Goal: Obtain resource: Download file/media

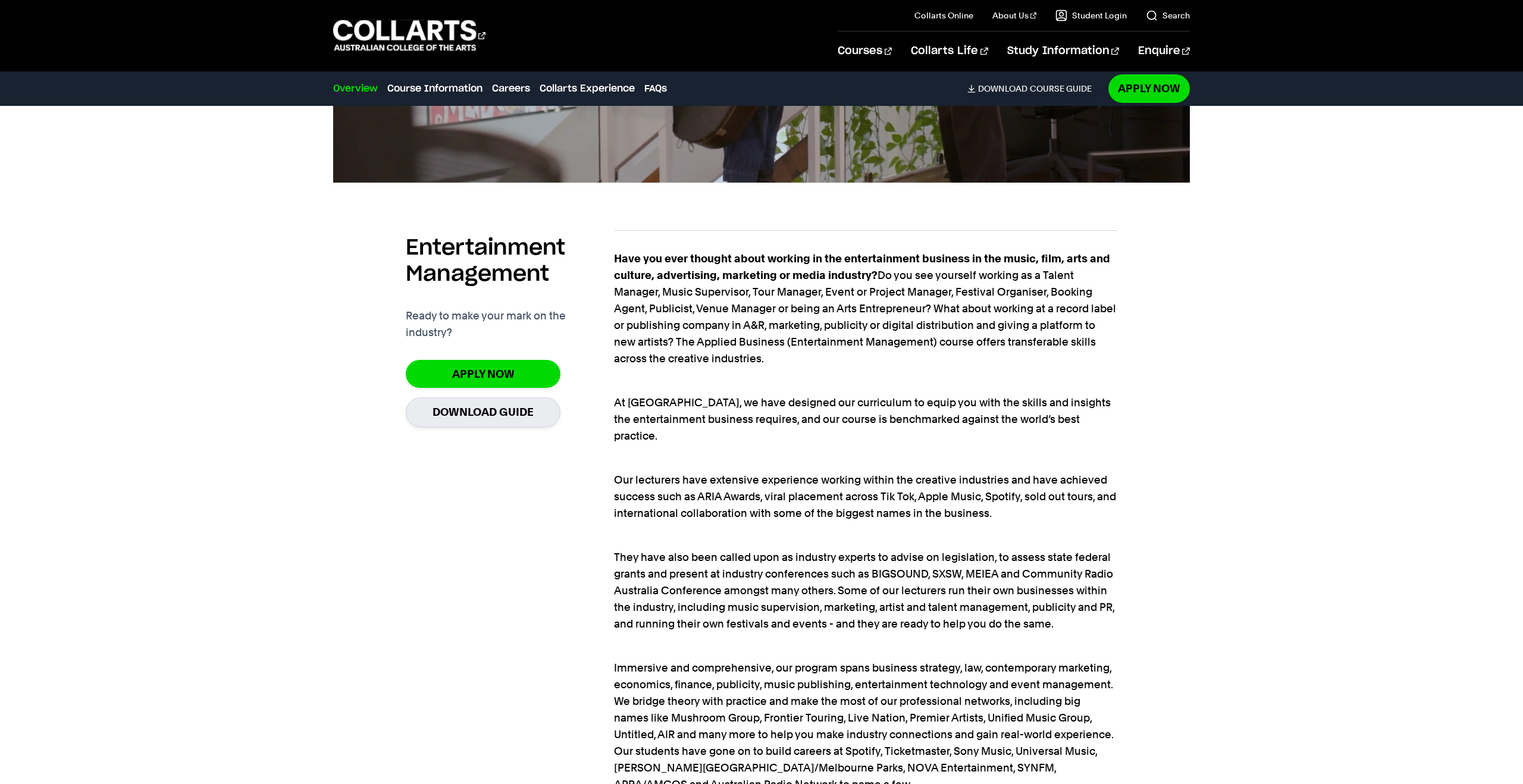
scroll to position [767, 0]
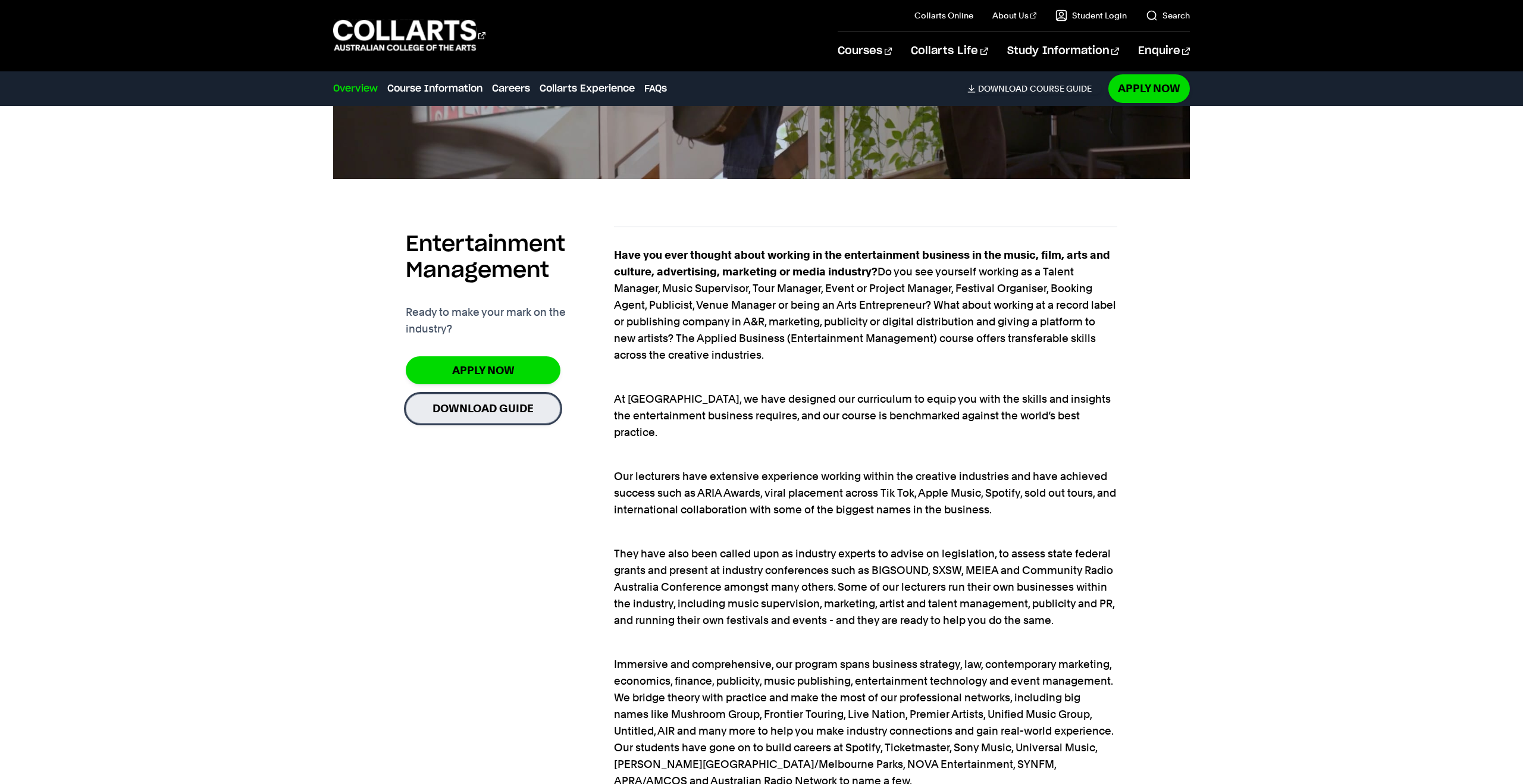
click at [467, 416] on link "Download Guide" at bounding box center [483, 409] width 155 height 29
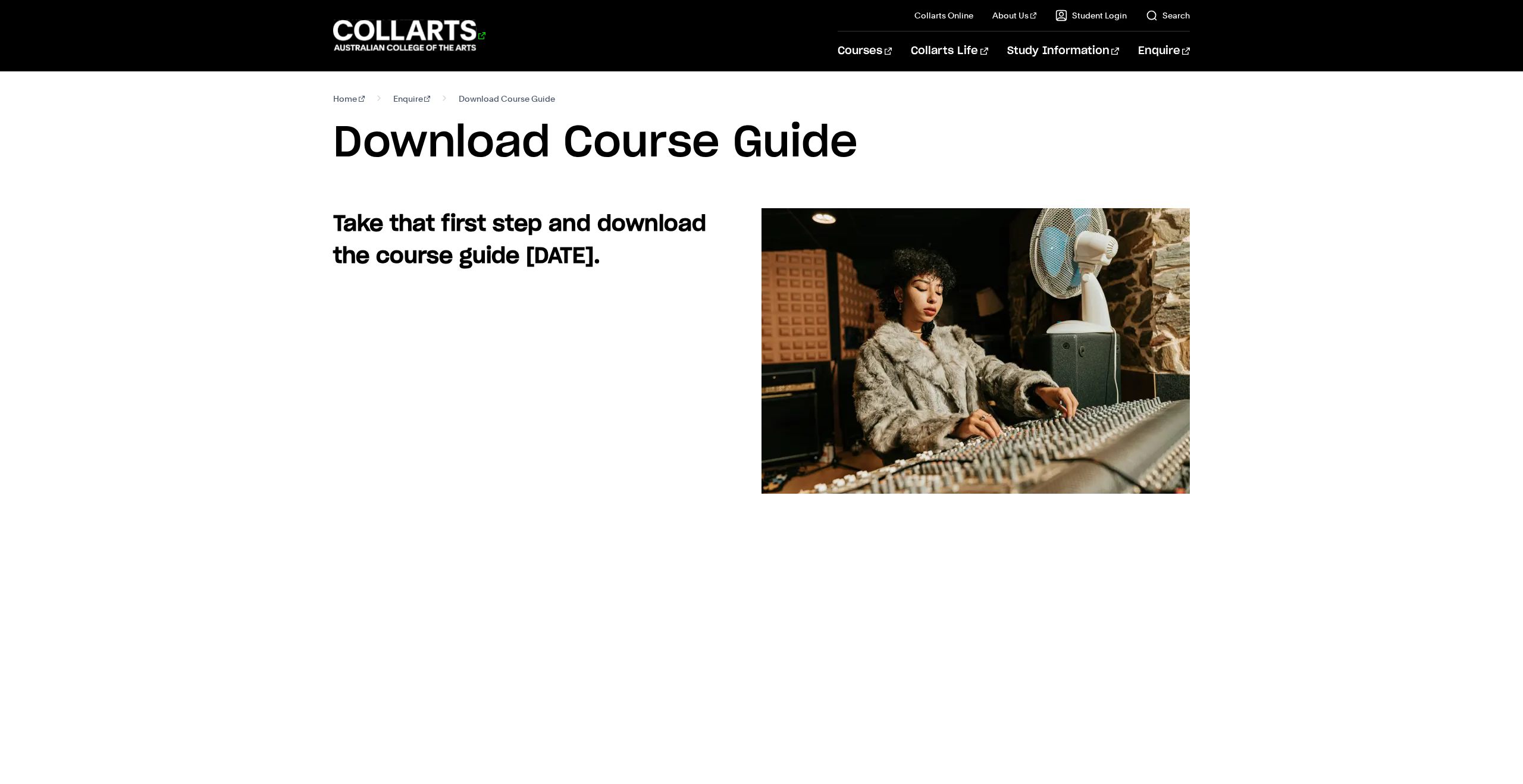
click at [397, 36] on 1 "Go to homepage" at bounding box center [404, 36] width 143 height 31
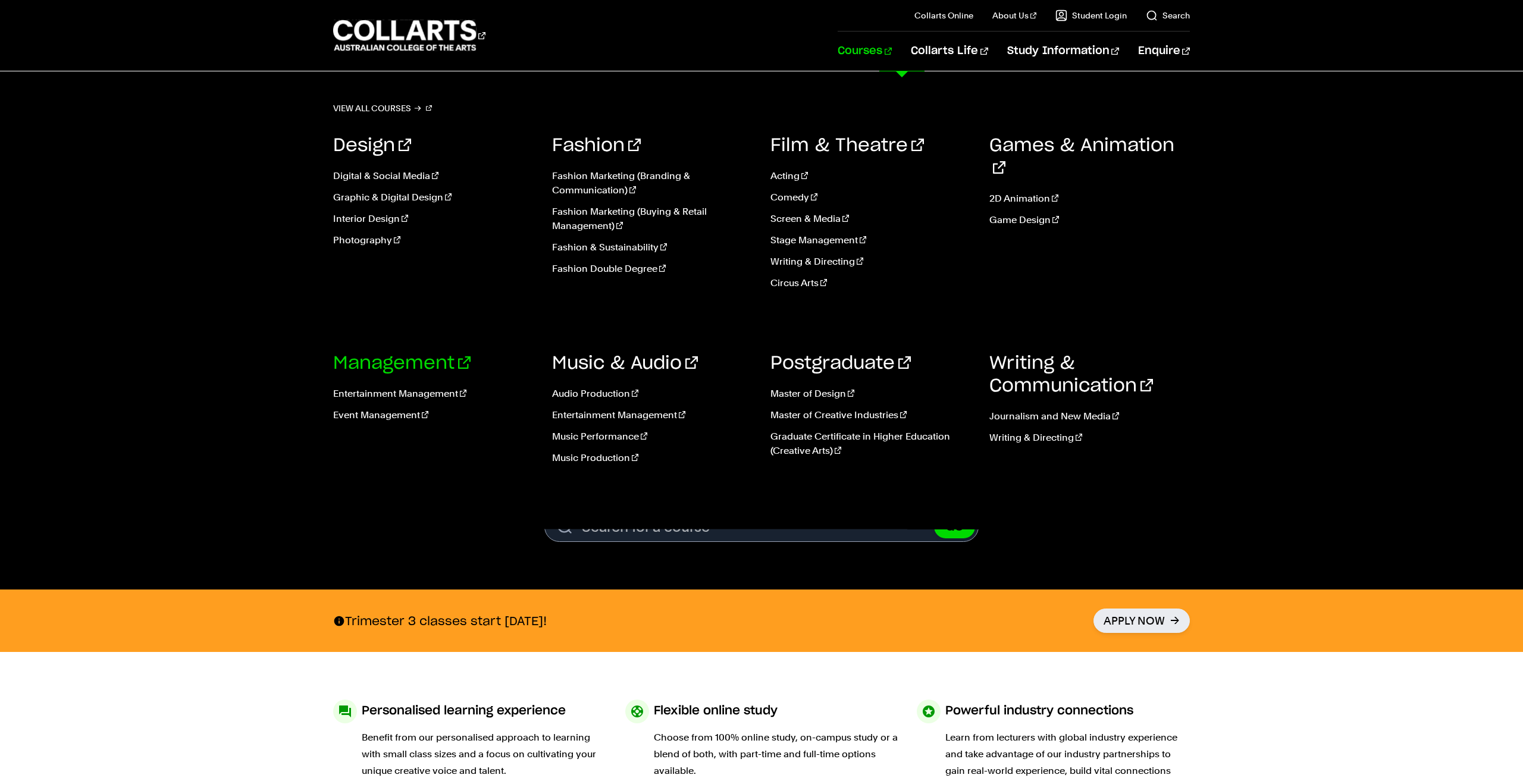
scroll to position [1, 0]
click at [392, 416] on link "Event Management" at bounding box center [434, 415] width 201 height 14
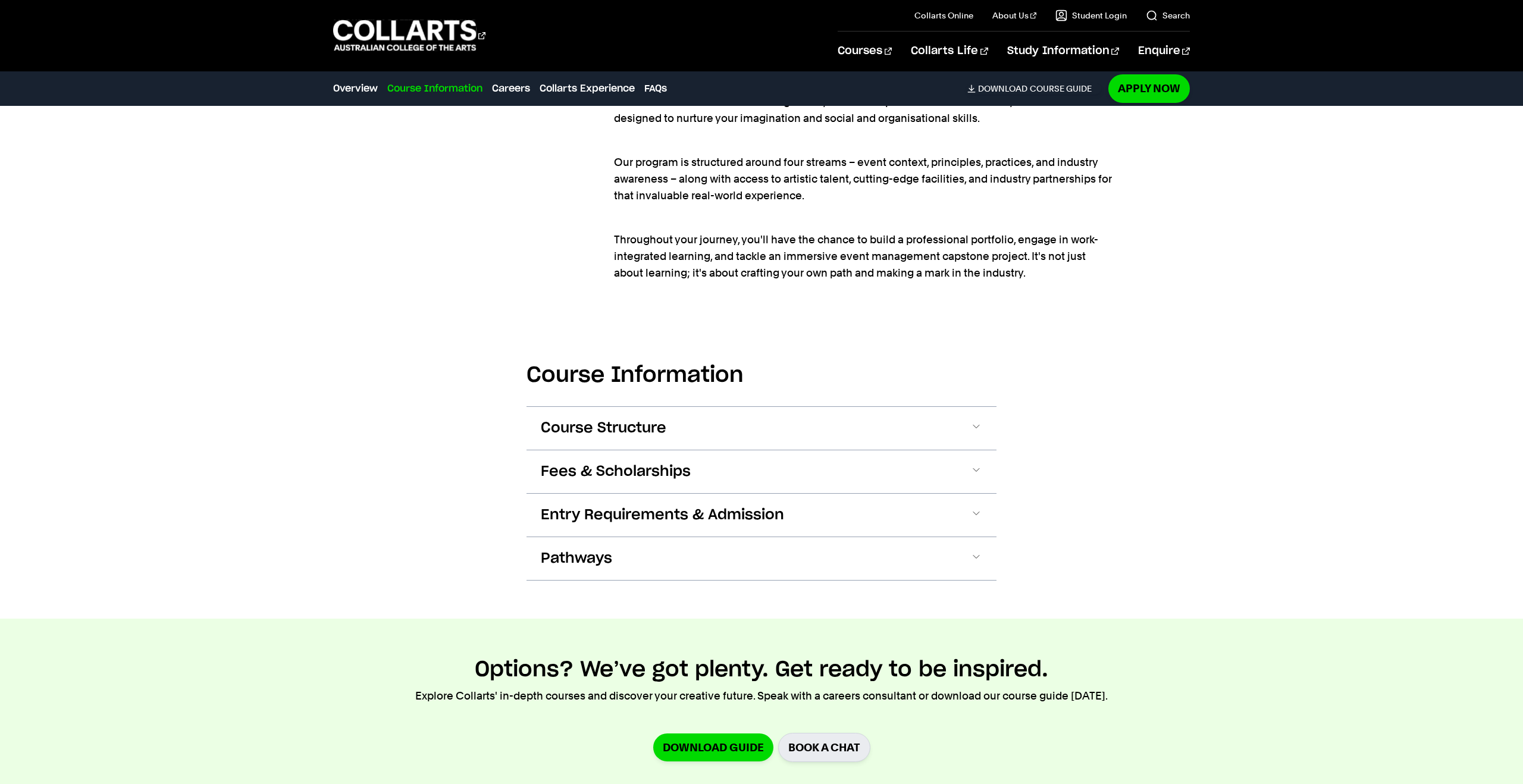
scroll to position [1090, 0]
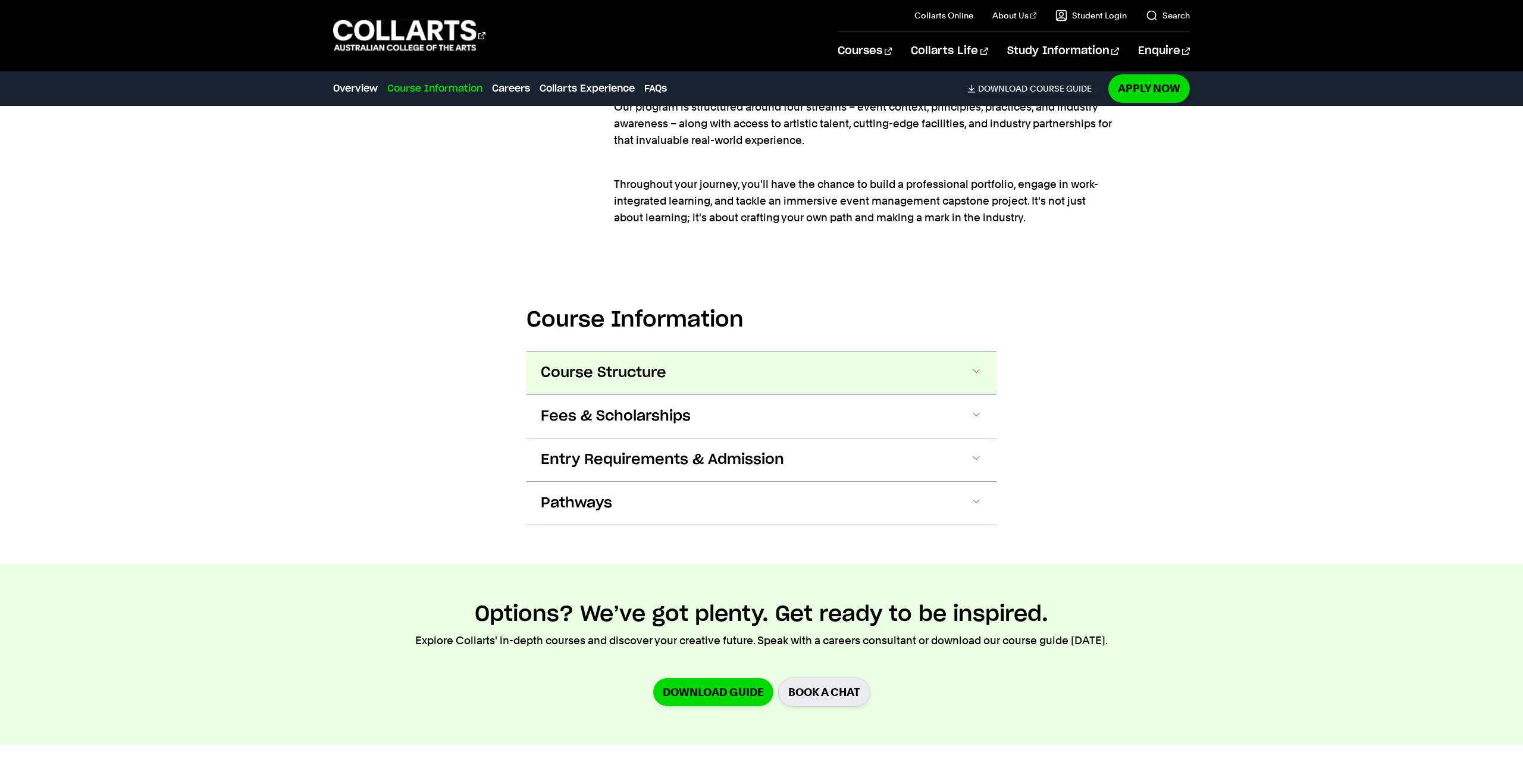
click at [973, 374] on span at bounding box center [976, 373] width 12 height 15
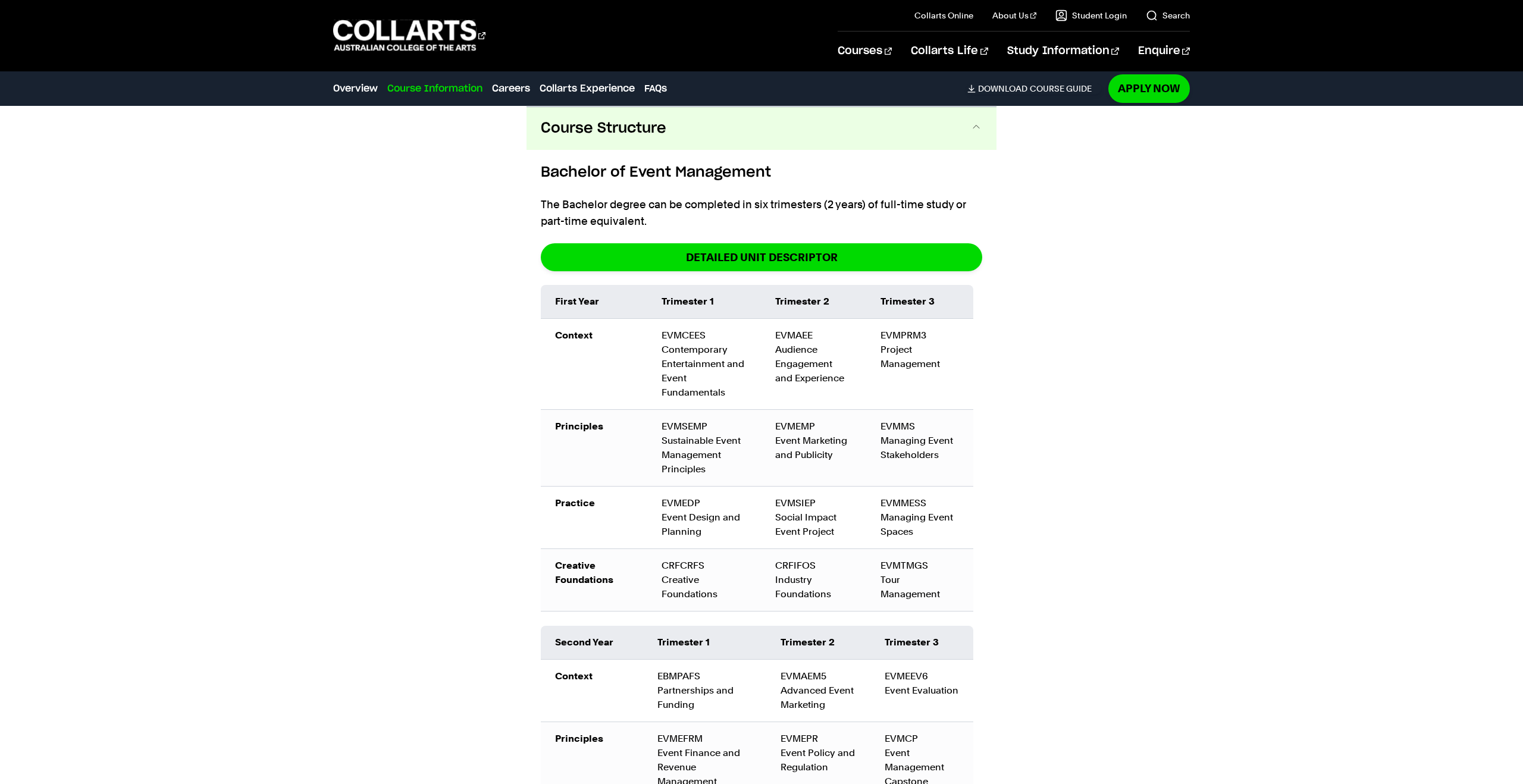
scroll to position [1338, 0]
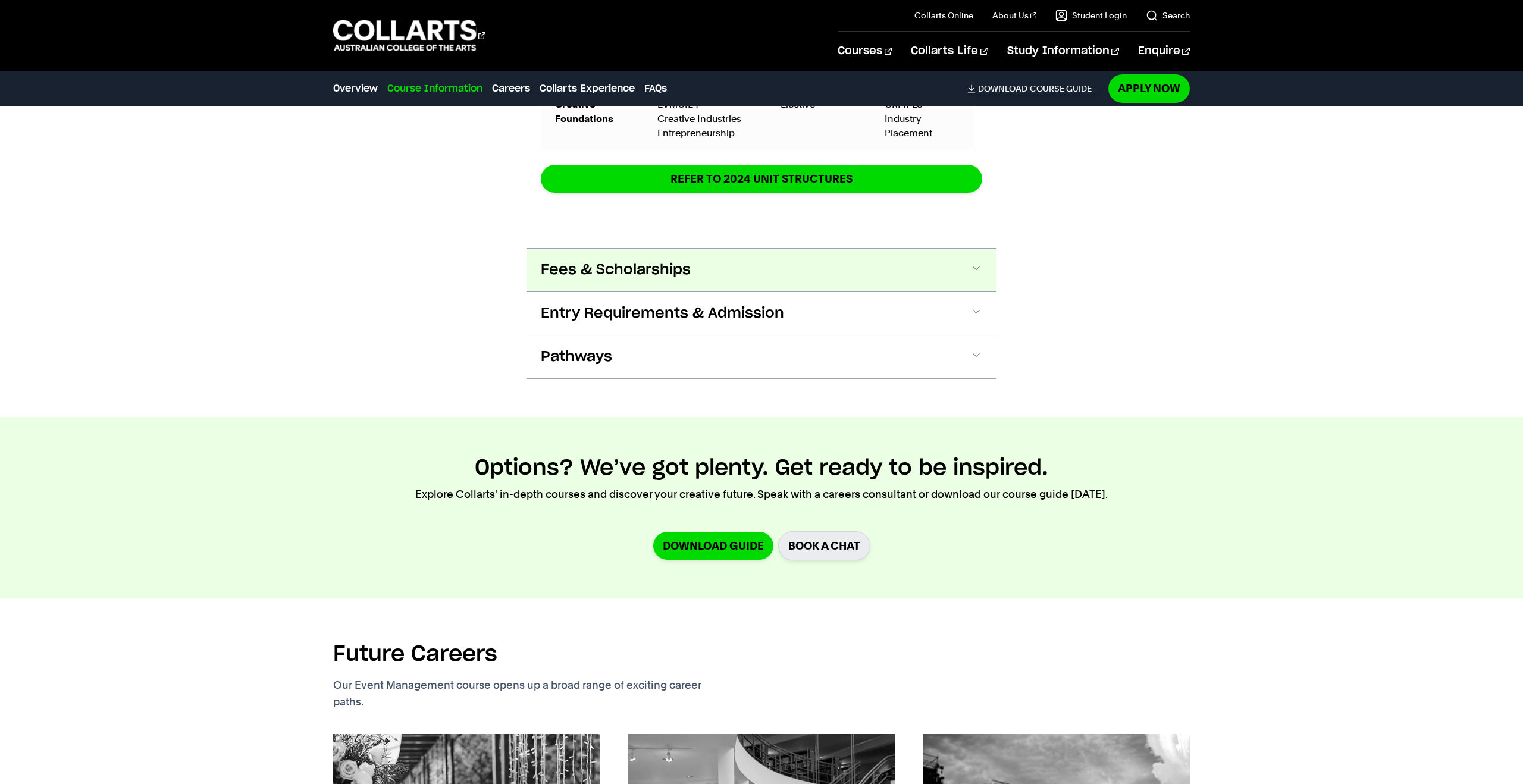
click at [976, 269] on span at bounding box center [976, 270] width 12 height 15
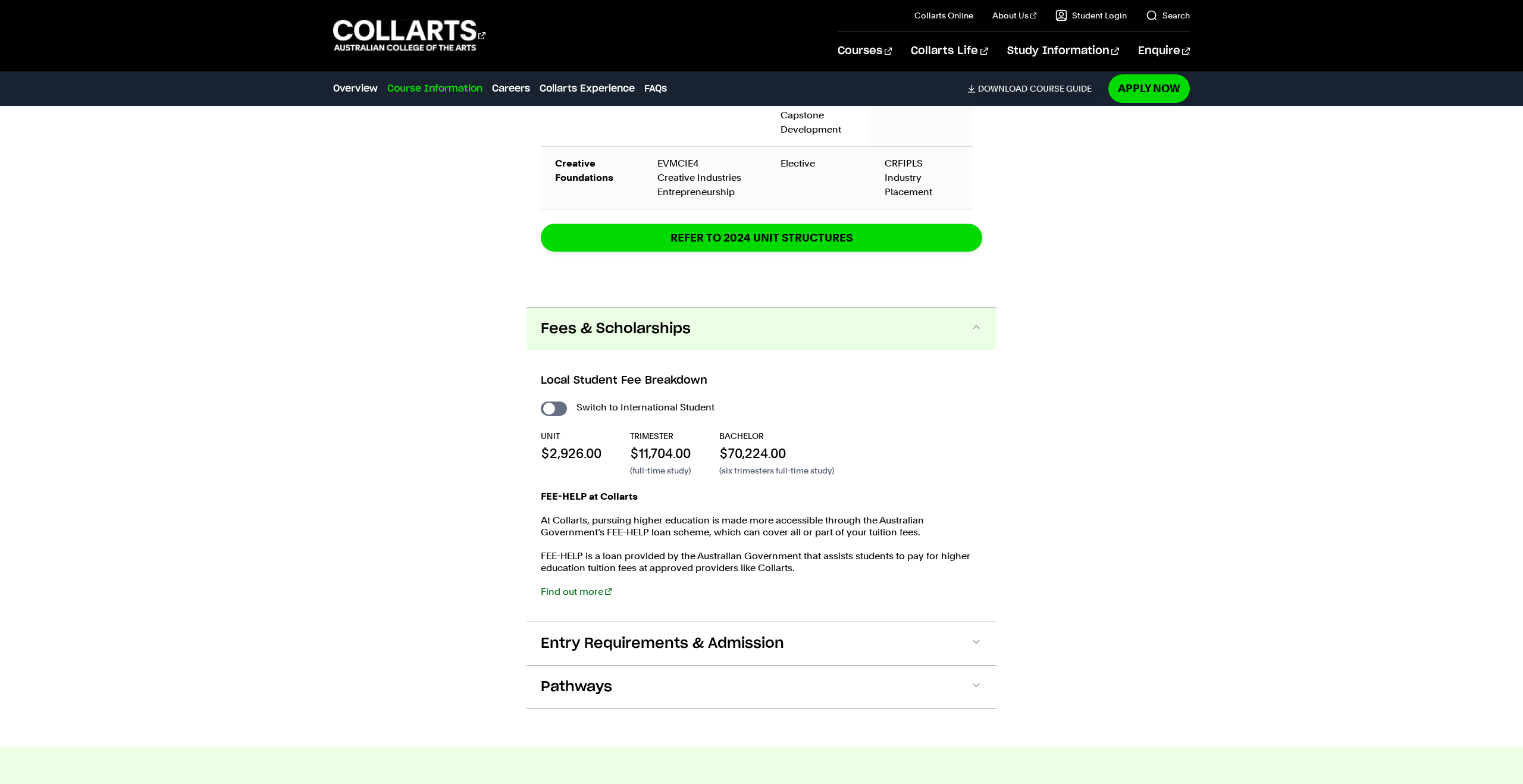
scroll to position [2019, 0]
